Goal: Task Accomplishment & Management: Manage account settings

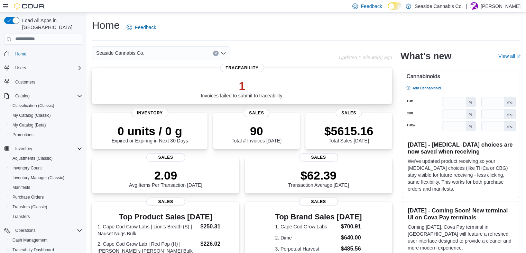
click at [216, 82] on p "1" at bounding box center [242, 86] width 83 height 14
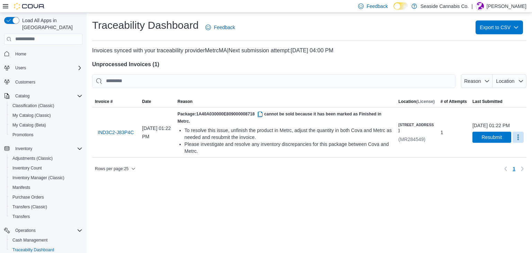
click at [284, 191] on div "Traceability Dashboard Feedback Export to CSV Invoices synced with your traceab…" at bounding box center [309, 133] width 445 height 240
click at [476, 145] on div "[DATE] 01:22 PM Resubmit" at bounding box center [497, 132] width 57 height 26
click at [481, 140] on span "Resubmit" at bounding box center [491, 136] width 20 height 7
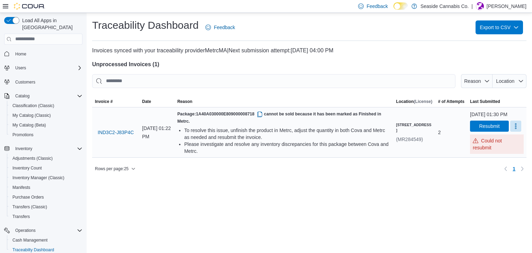
click at [472, 147] on p "Could not resubmit" at bounding box center [496, 144] width 48 height 14
click at [510, 131] on button "More" at bounding box center [515, 125] width 11 height 11
click at [506, 147] on span "Mark as Resolved" at bounding box center [501, 149] width 39 height 7
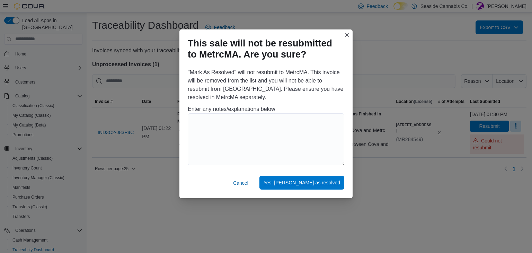
click at [323, 182] on span "Yes, [PERSON_NAME] as resolved" at bounding box center [301, 182] width 76 height 7
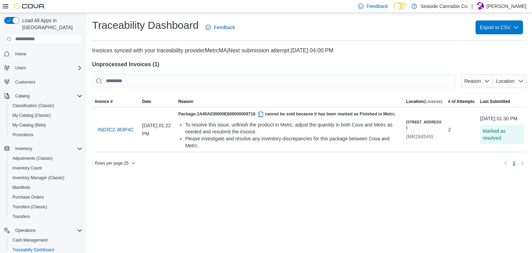
click at [410, 174] on div "Traceability Dashboard Feedback Export to CSV Invoices synced with your traceab…" at bounding box center [309, 93] width 445 height 161
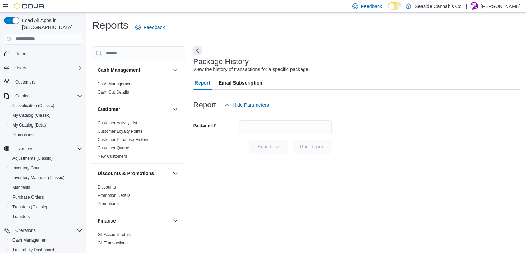
scroll to position [2, 0]
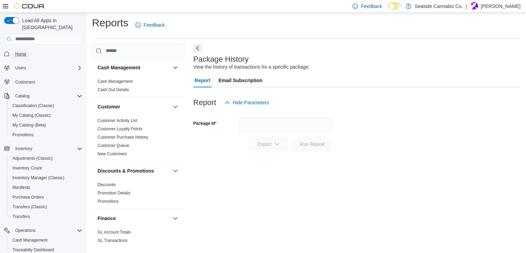
click at [26, 50] on span "Home" at bounding box center [20, 54] width 11 height 8
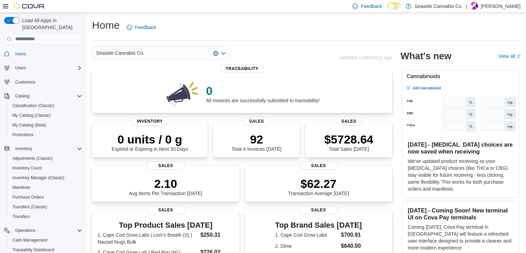
click at [358, 37] on div "Home Feedback" at bounding box center [306, 29] width 429 height 22
